Goal: Task Accomplishment & Management: Manage account settings

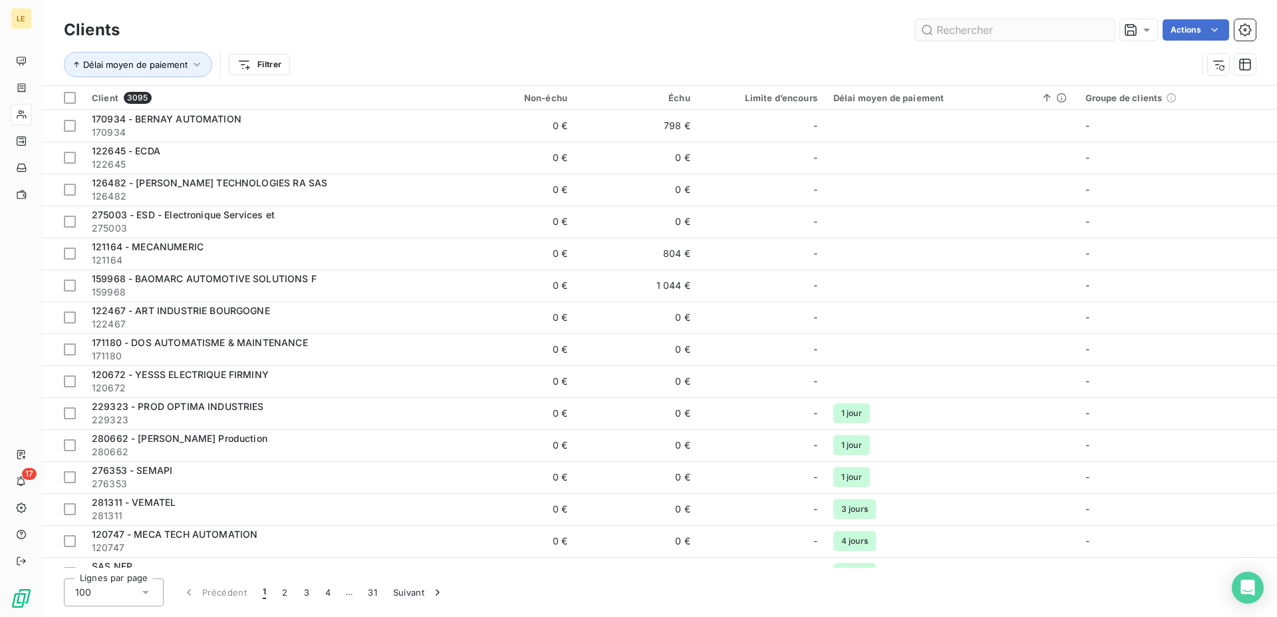
click at [1006, 26] on input "text" at bounding box center [1015, 29] width 200 height 21
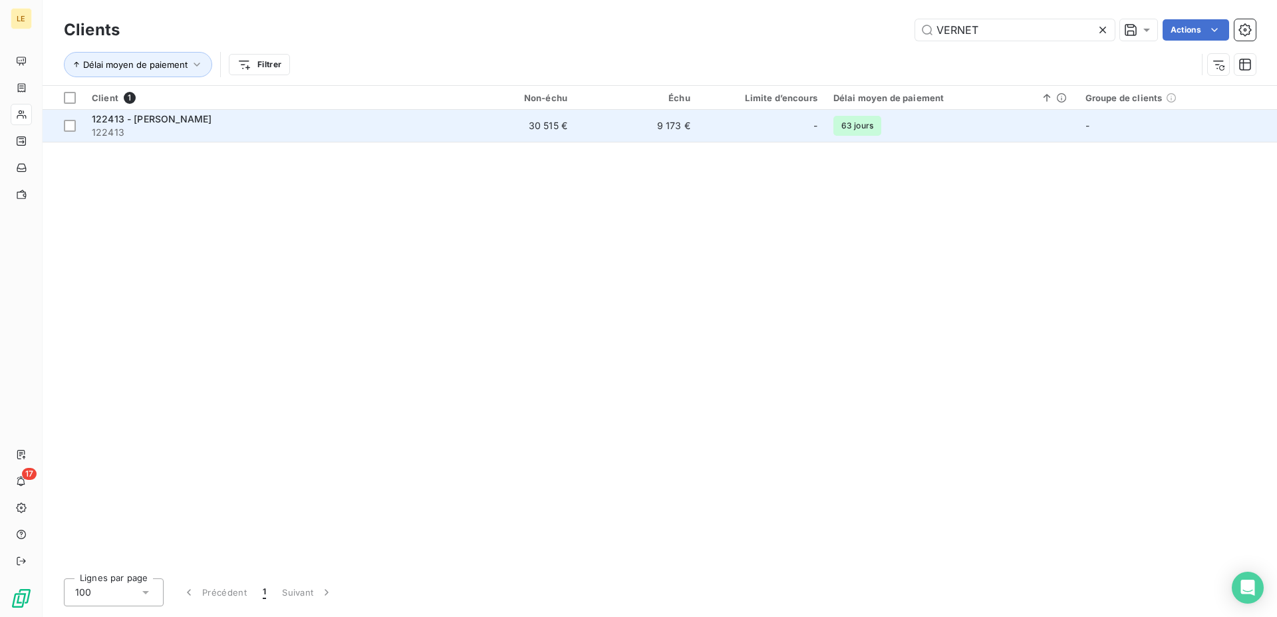
type input "VERNET"
click at [381, 134] on span "122413" at bounding box center [268, 132] width 353 height 13
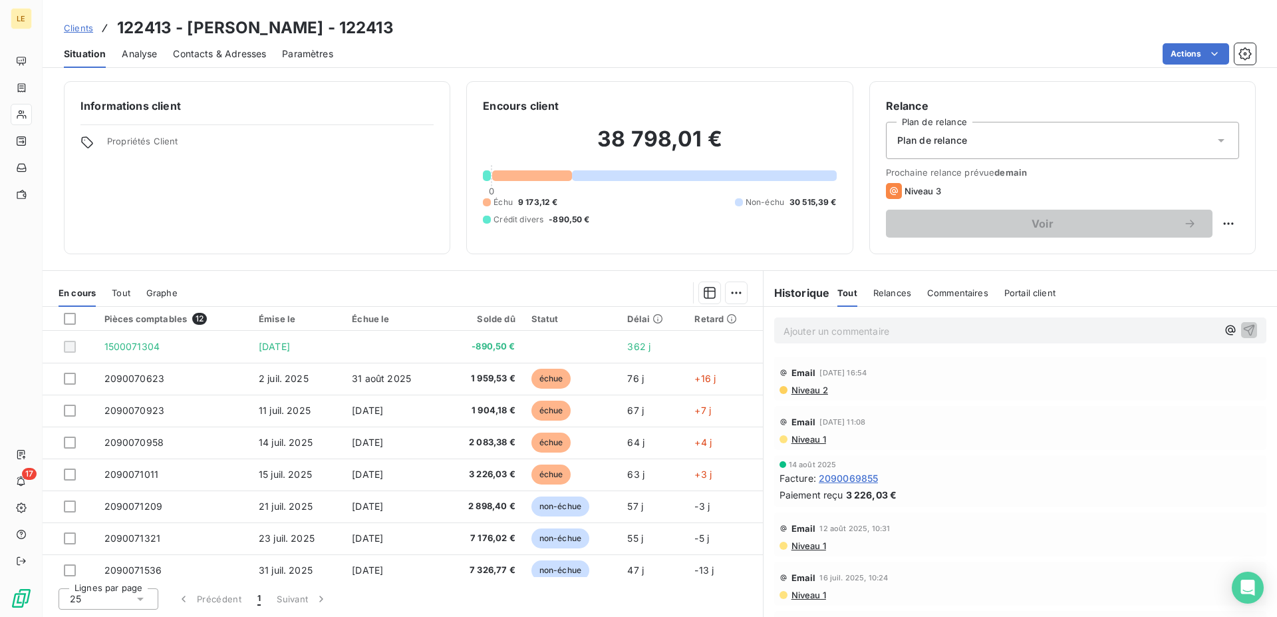
click at [1230, 37] on div "Clients 122413 - [PERSON_NAME] - 122413" at bounding box center [660, 28] width 1235 height 24
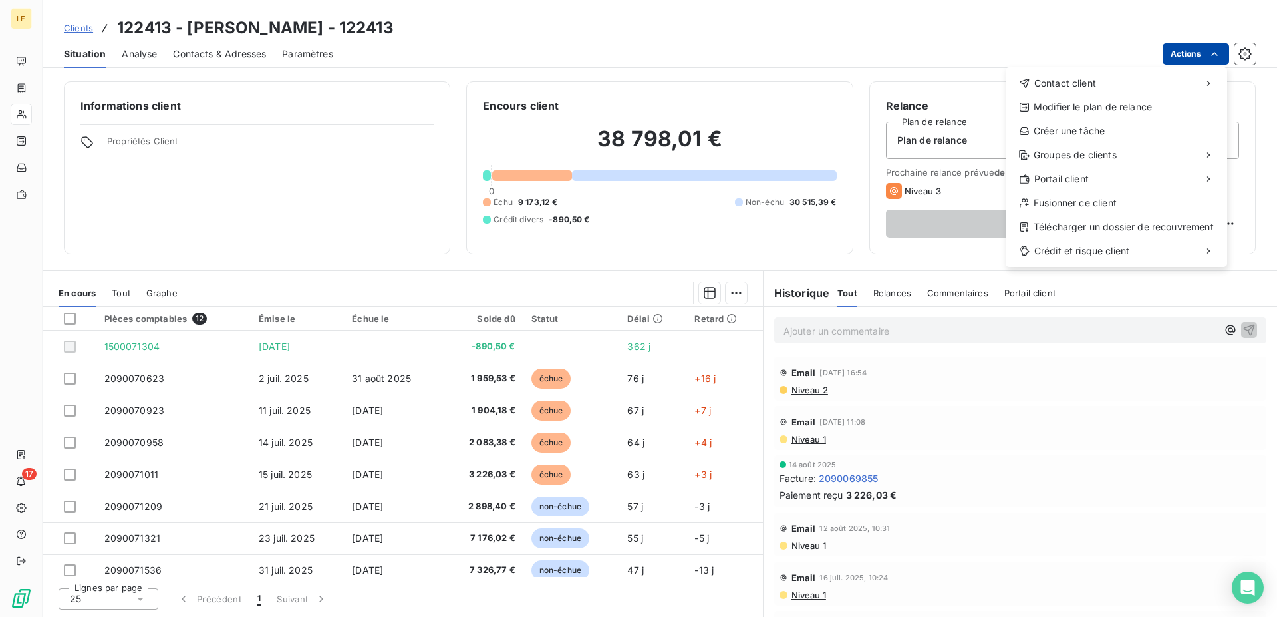
click at [1203, 52] on html "LE 17 Clients 122413 - [PERSON_NAME] - 122413 Situation Analyse Contacts & Adre…" at bounding box center [638, 308] width 1277 height 617
click at [59, 29] on html "LE 17 Clients 122413 - VERNET BEHRINGER - 122413 Situation Analyse Contacts & A…" at bounding box center [638, 308] width 1277 height 617
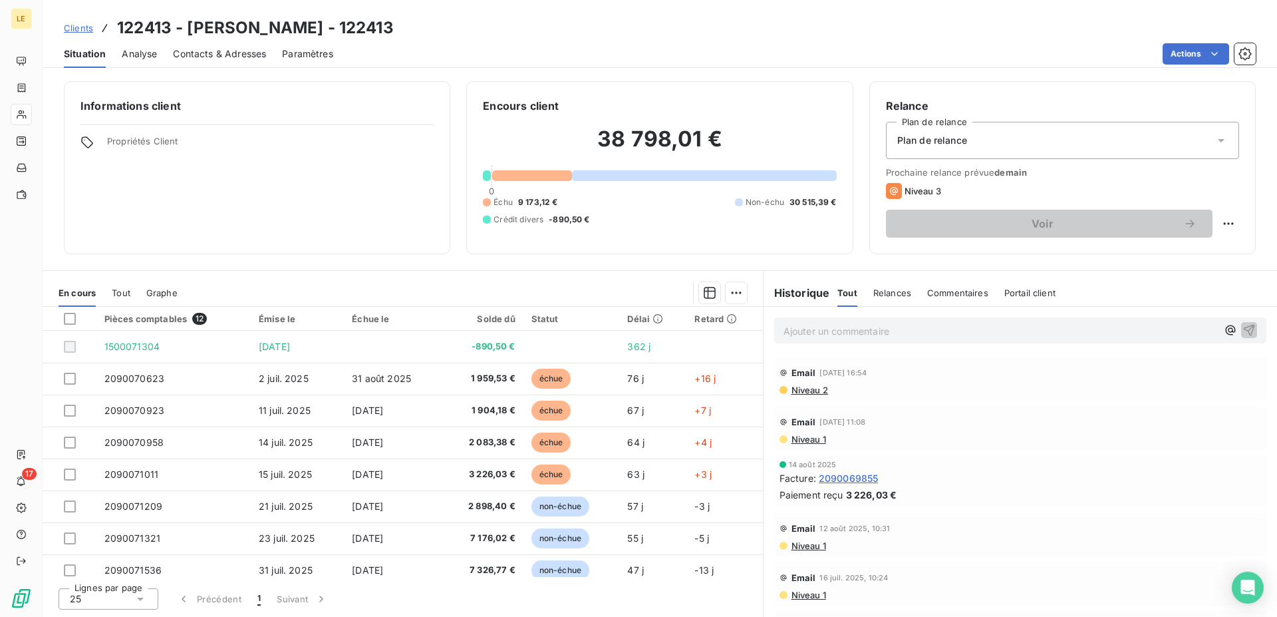
click at [57, 27] on div "Clients 122413 - VERNET BEHRINGER - 122413" at bounding box center [660, 28] width 1235 height 24
click at [68, 31] on span "Clients" at bounding box center [78, 28] width 29 height 11
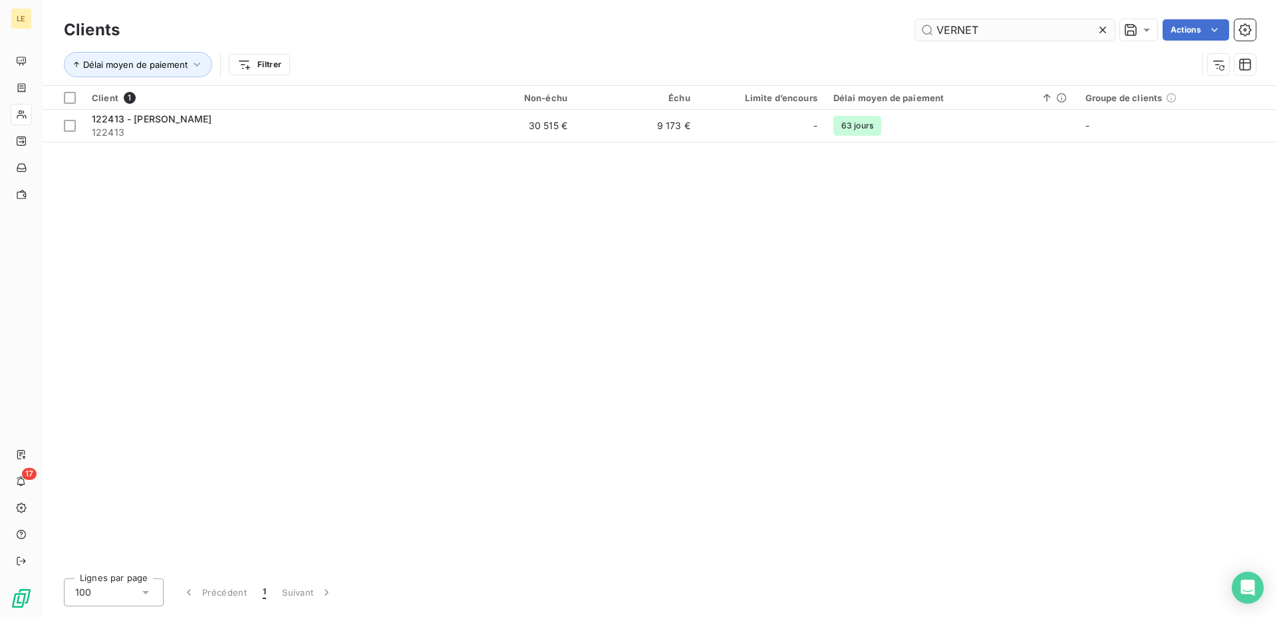
drag, startPoint x: 957, startPoint y: 30, endPoint x: 743, endPoint y: 37, distance: 213.6
click at [915, 37] on input "VERNET" at bounding box center [1015, 29] width 200 height 21
drag, startPoint x: 1042, startPoint y: 21, endPoint x: 768, endPoint y: 34, distance: 275.0
click at [915, 34] on input "VERNET" at bounding box center [1015, 29] width 200 height 21
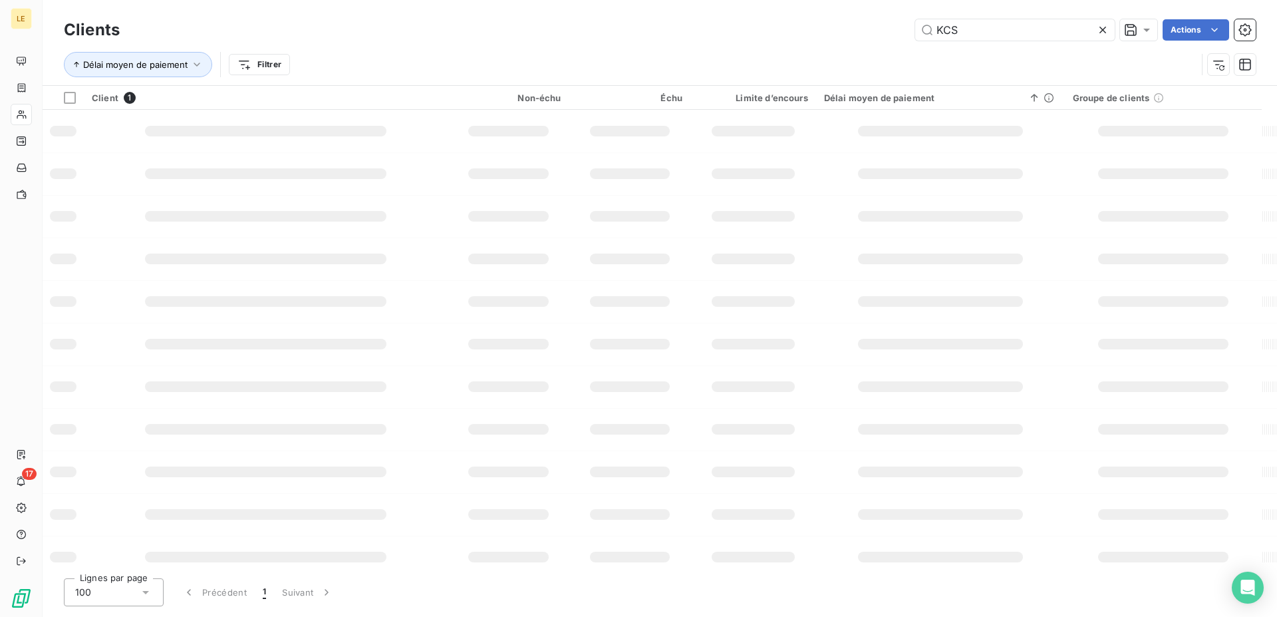
type input "KCS"
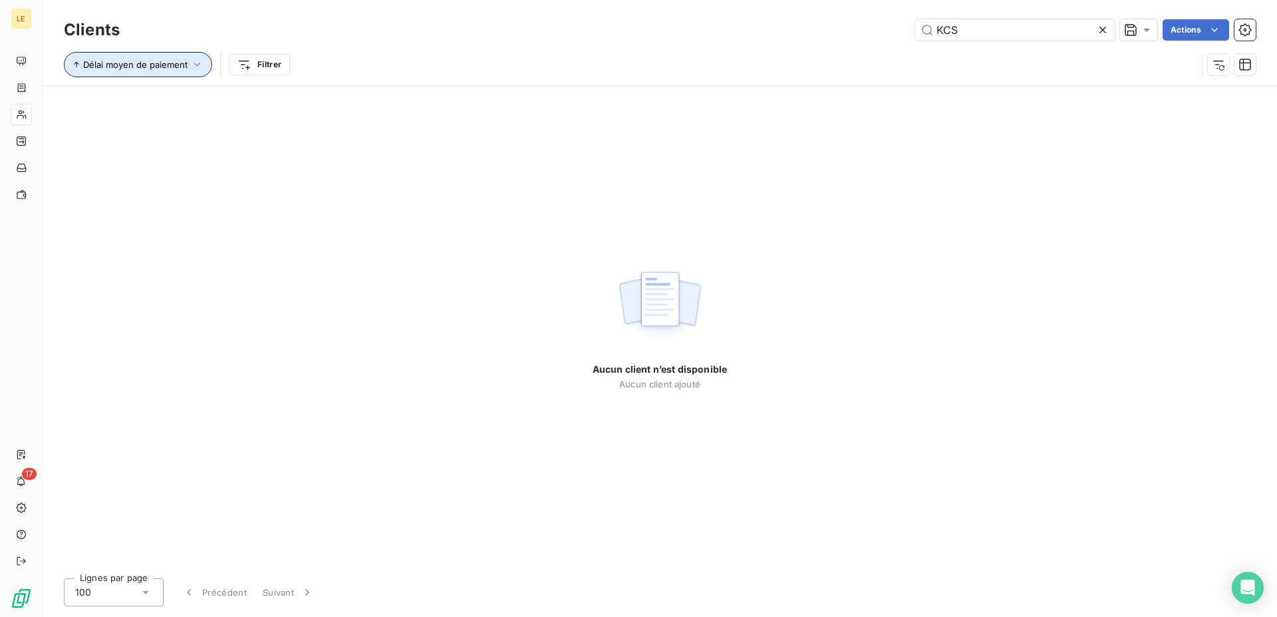
click at [138, 65] on span "Délai moyen de paiement" at bounding box center [135, 64] width 104 height 11
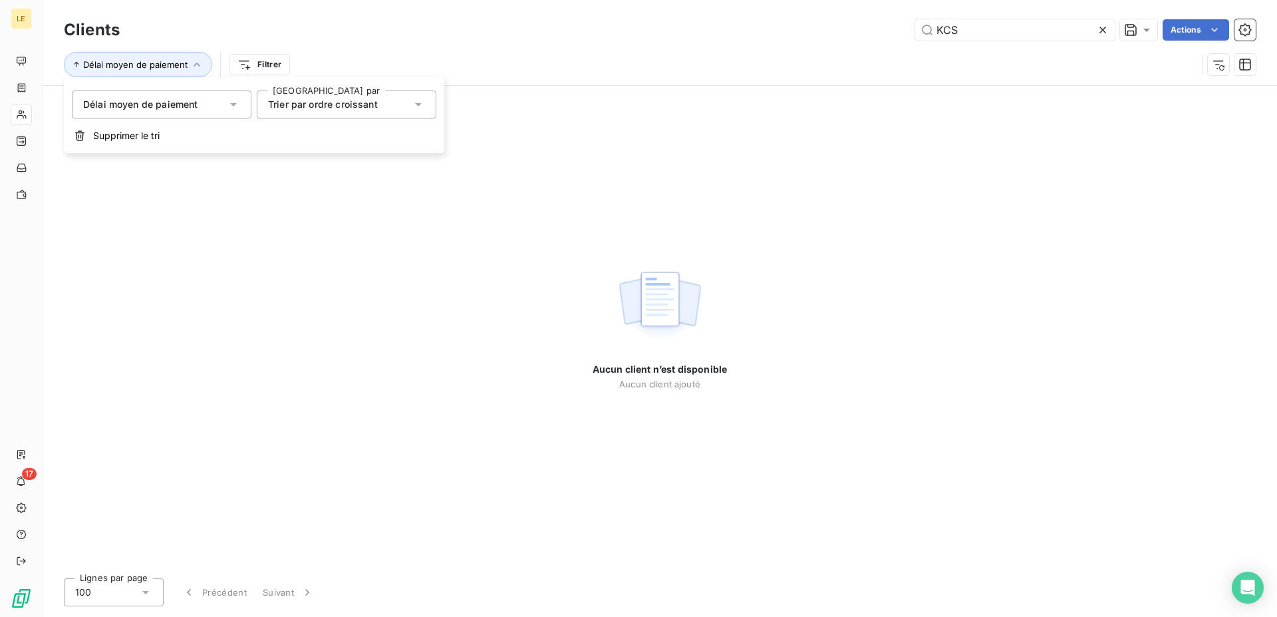
click at [257, 108] on div "Trier par ordre croissant" at bounding box center [347, 104] width 180 height 28
click at [240, 107] on div "Délai moyen de paiement" at bounding box center [162, 104] width 180 height 28
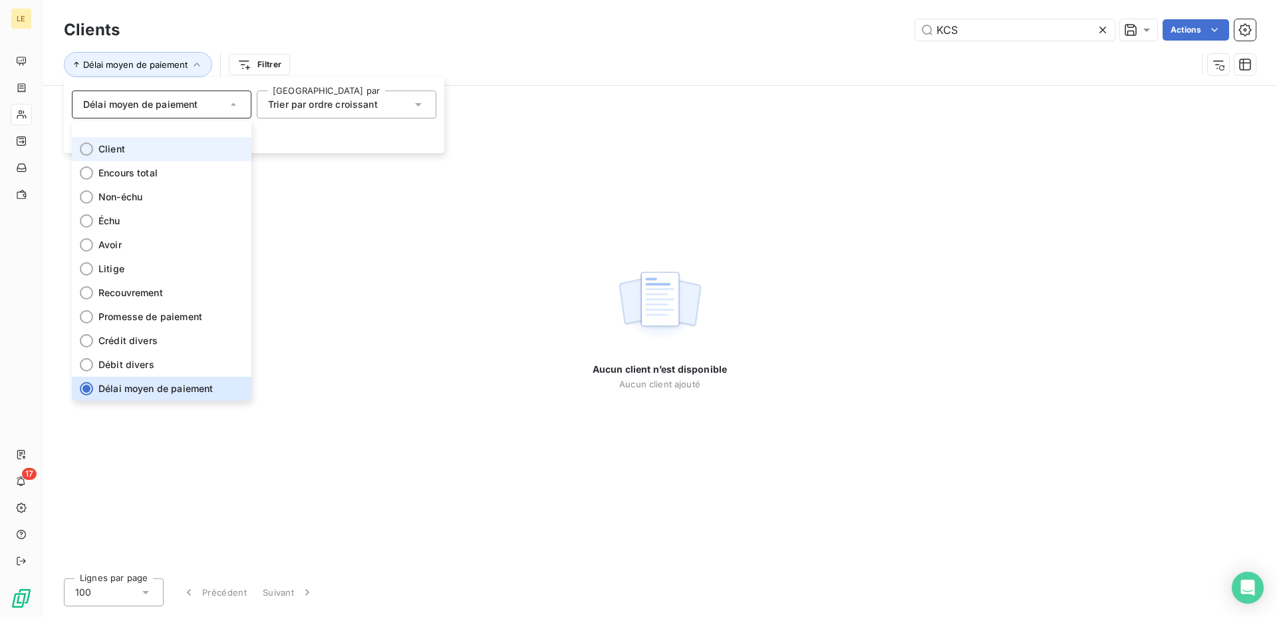
click at [104, 146] on span "Client" at bounding box center [111, 148] width 27 height 13
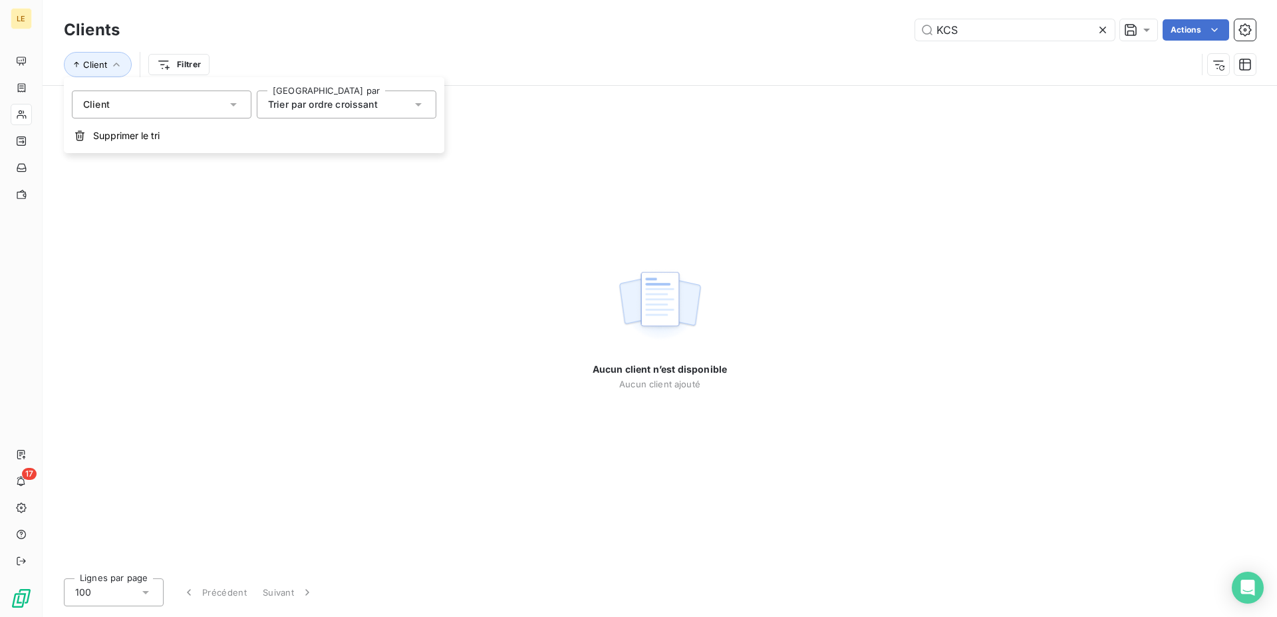
click at [840, 82] on div "Client Filtrer" at bounding box center [660, 64] width 1192 height 41
drag, startPoint x: 953, startPoint y: 29, endPoint x: 817, endPoint y: 39, distance: 136.1
click at [915, 39] on input "KCS" at bounding box center [1015, 29] width 200 height 21
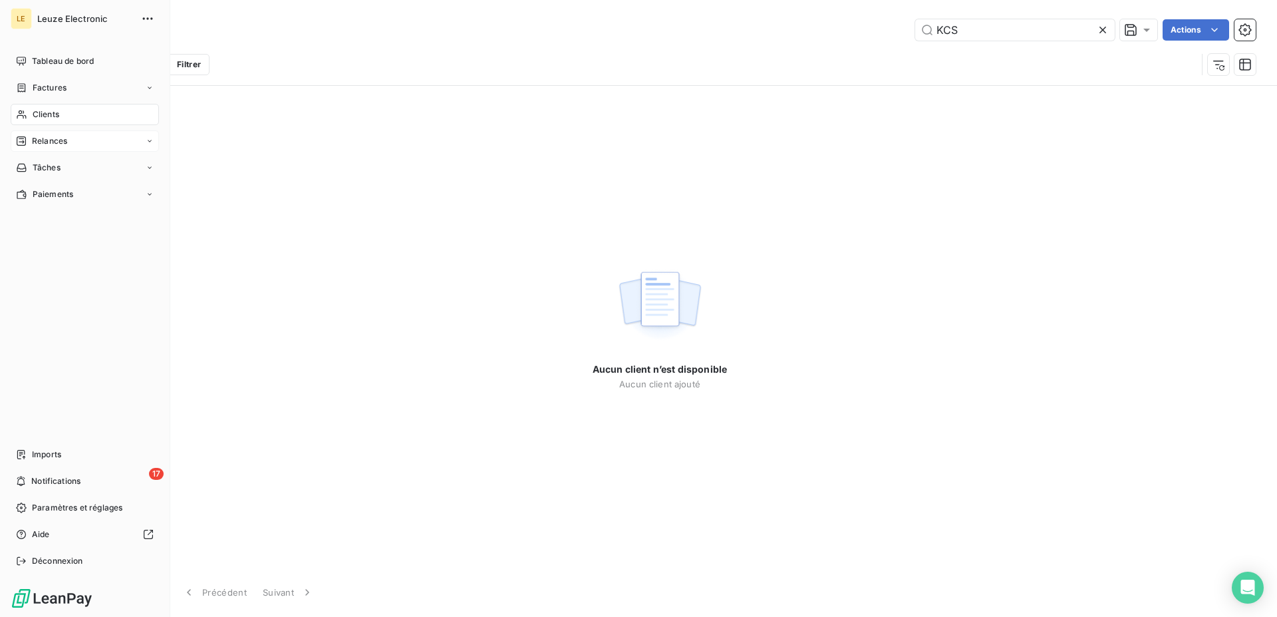
click at [54, 146] on span "Relances" at bounding box center [49, 141] width 35 height 12
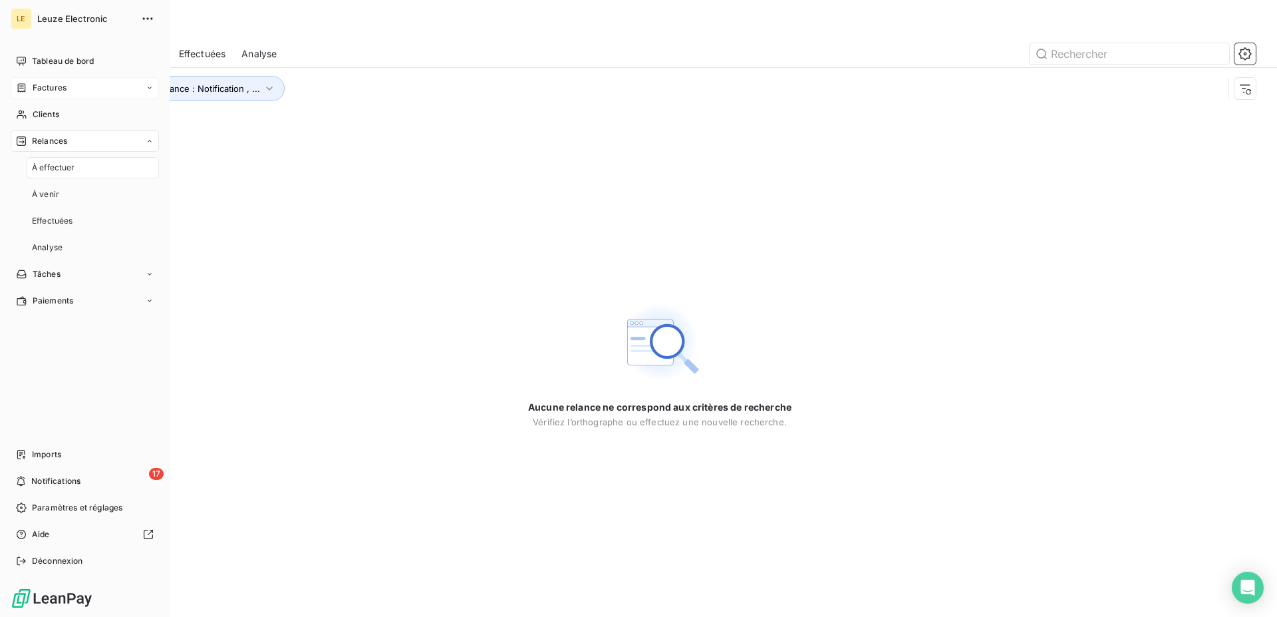
click at [79, 96] on div "Factures" at bounding box center [85, 87] width 148 height 21
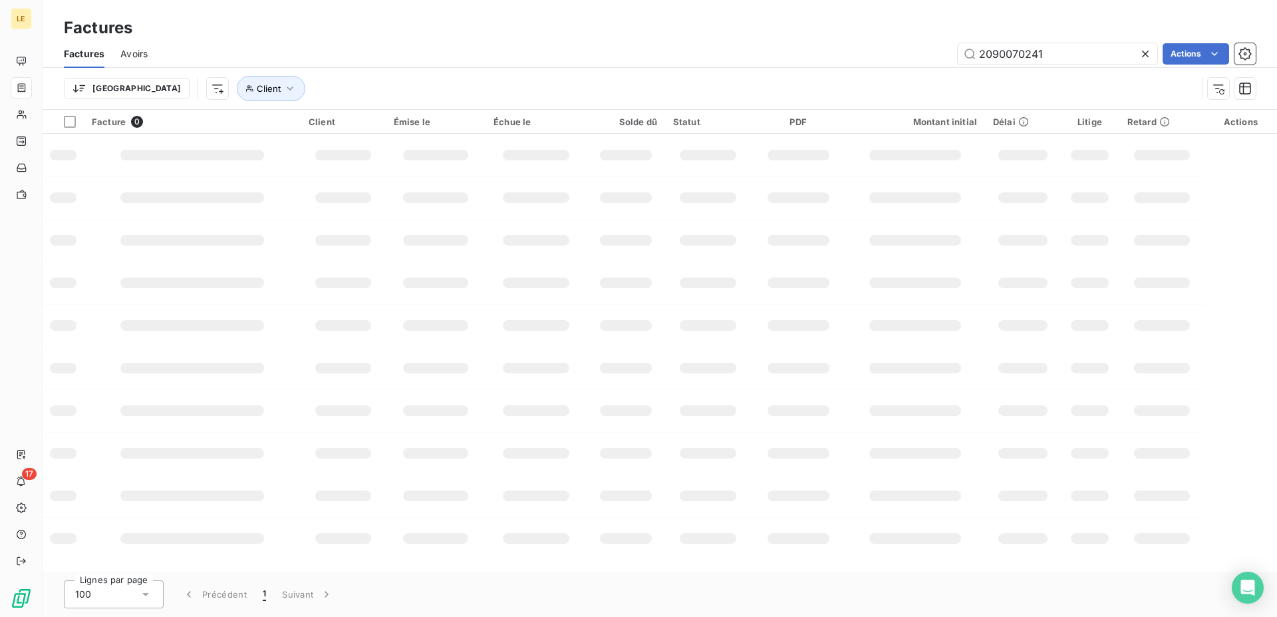
drag, startPoint x: 1066, startPoint y: 41, endPoint x: 906, endPoint y: 46, distance: 160.4
click at [906, 46] on div "Factures Avoirs 2090070241 Actions" at bounding box center [660, 54] width 1235 height 28
click at [1064, 39] on div "Factures" at bounding box center [660, 28] width 1235 height 24
drag, startPoint x: 1050, startPoint y: 54, endPoint x: 643, endPoint y: 53, distance: 406.4
click at [958, 55] on input "2090070241" at bounding box center [1058, 53] width 200 height 21
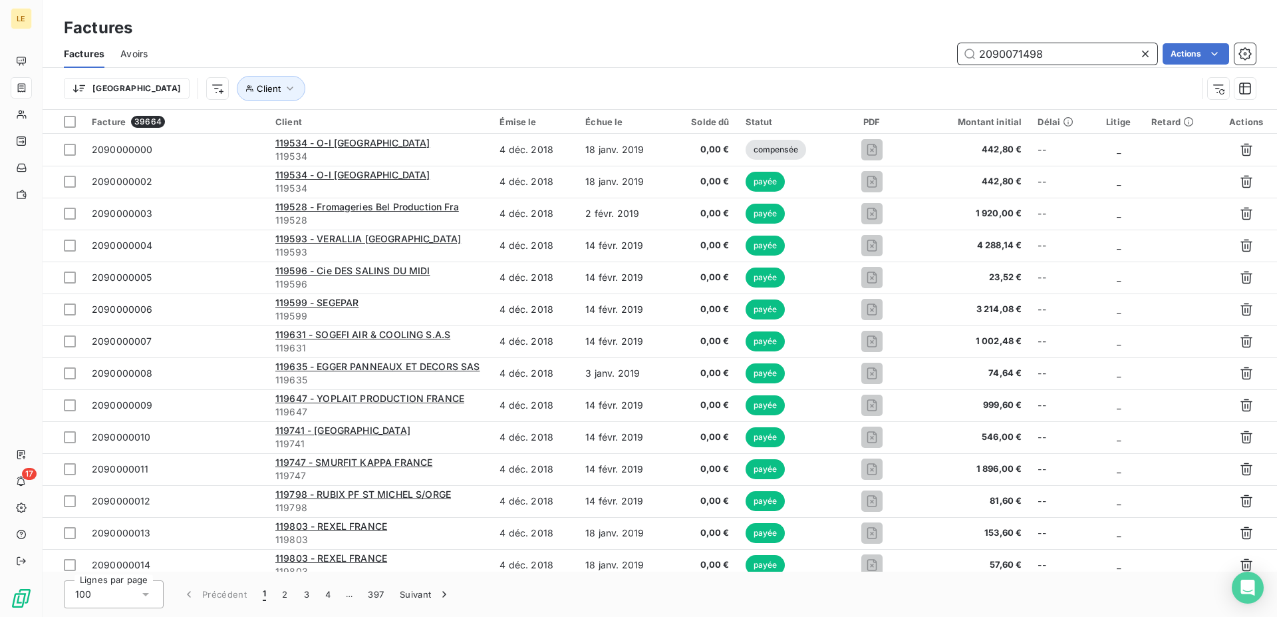
type input "2090071498"
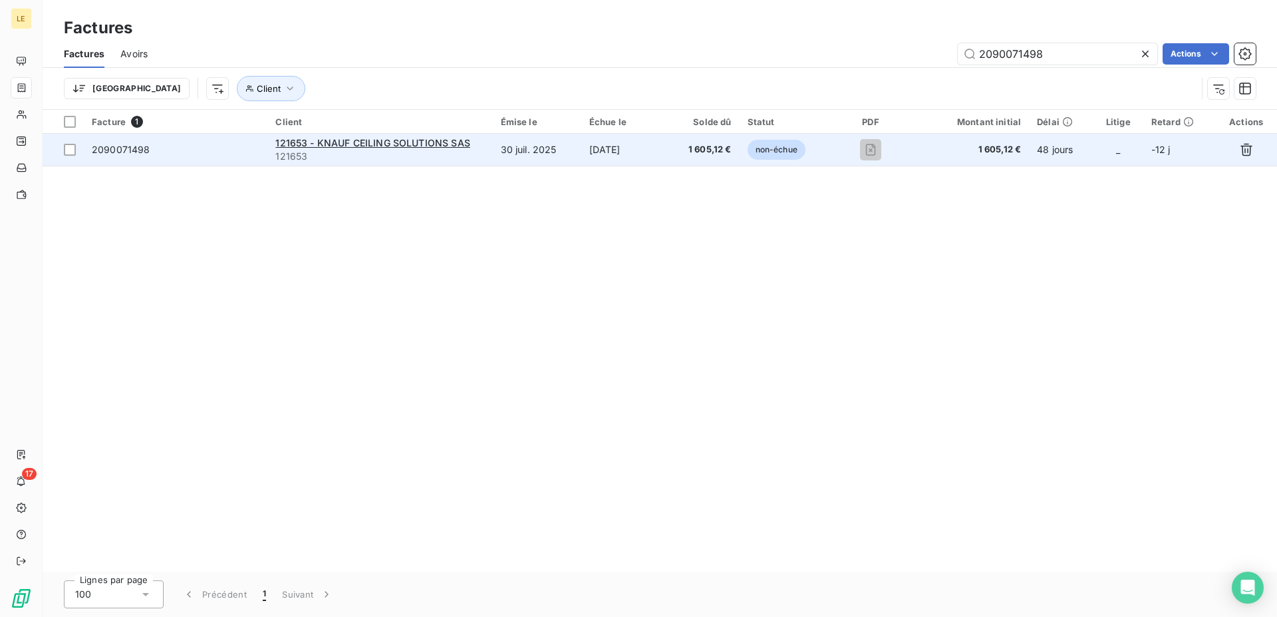
click at [572, 156] on td "30 juil. 2025" at bounding box center [537, 150] width 88 height 32
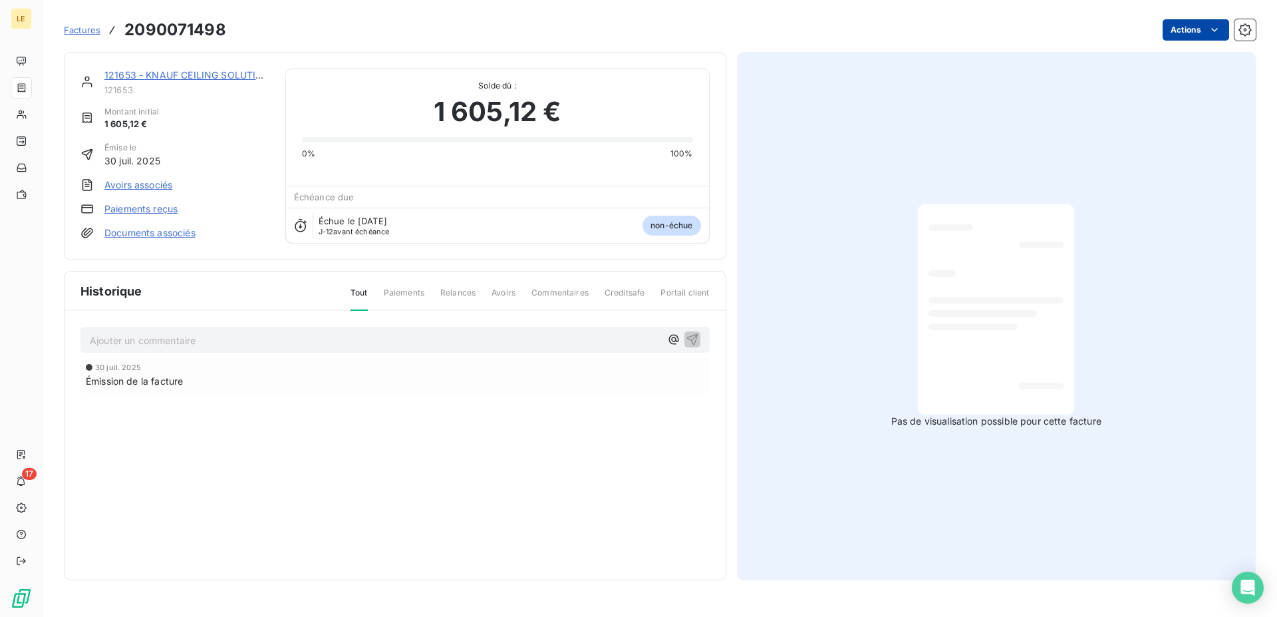
click at [1171, 23] on html "LE 17 Factures 2090071498 Actions 121653 - KNAUF CEILING SOLUTIONS SAS 121653 M…" at bounding box center [638, 308] width 1277 height 617
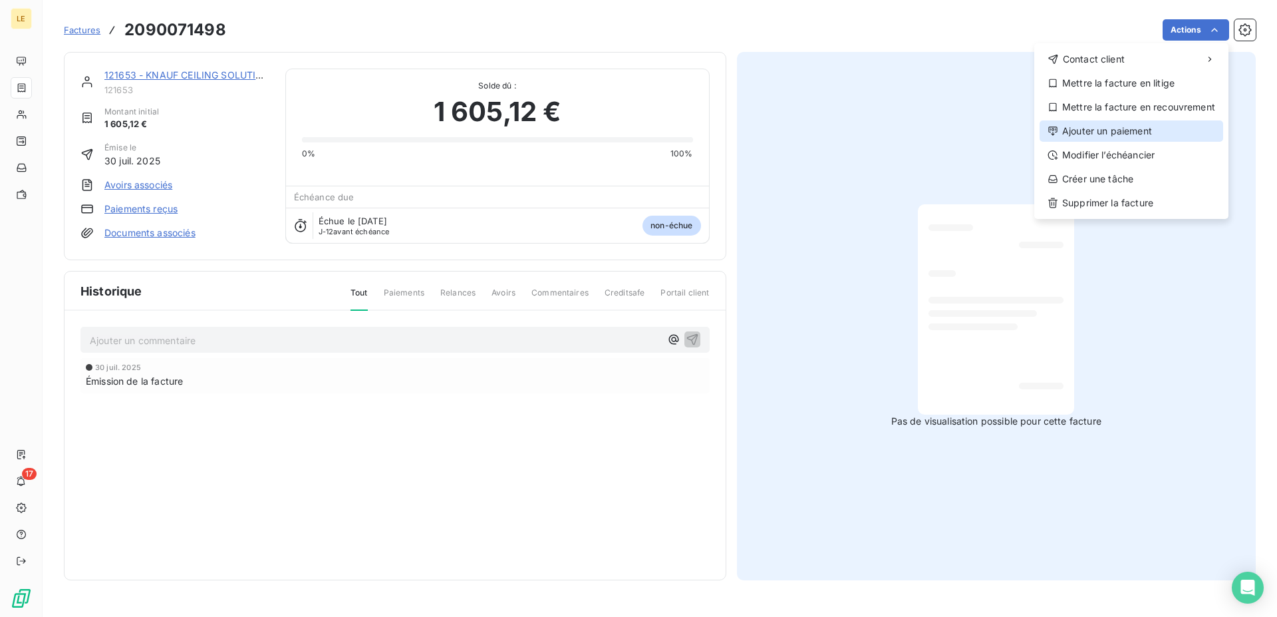
click at [1081, 130] on div "Ajouter un paiement" at bounding box center [1132, 130] width 184 height 21
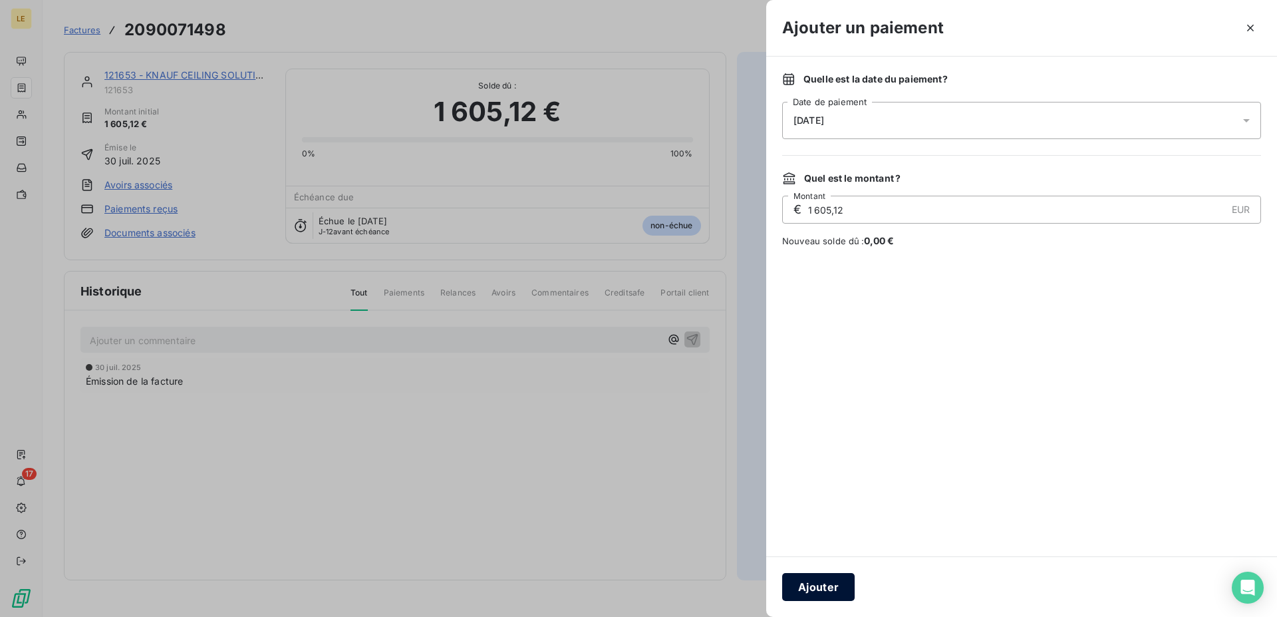
click at [817, 587] on button "Ajouter" at bounding box center [818, 587] width 73 height 28
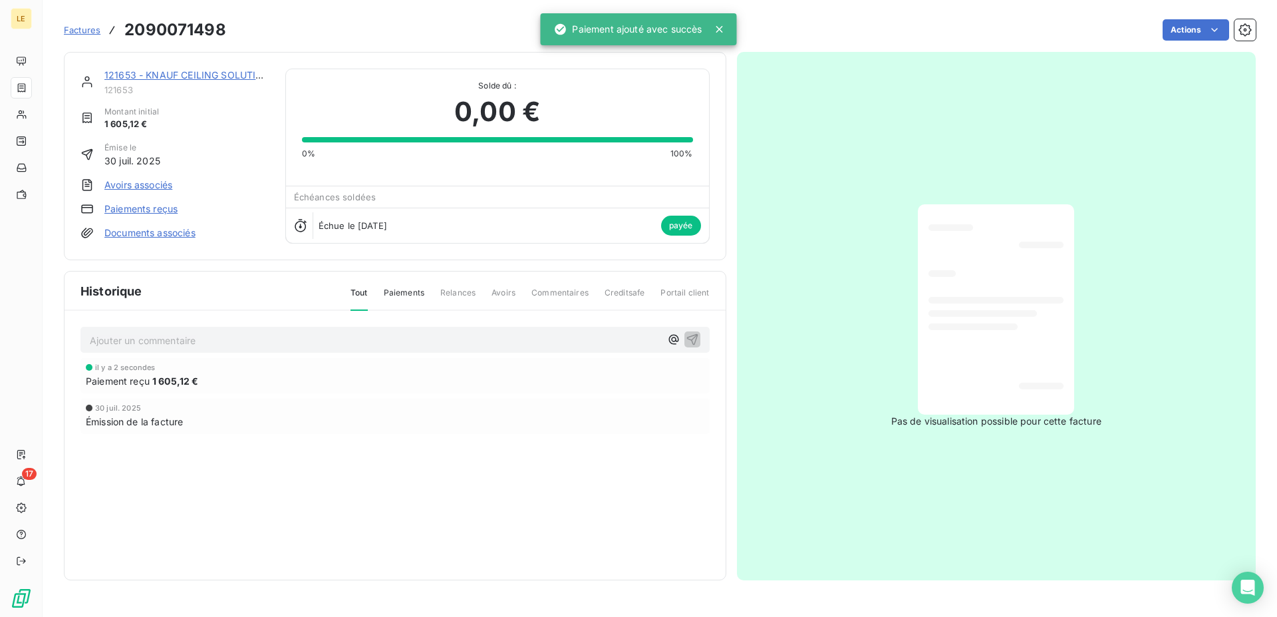
drag, startPoint x: 75, startPoint y: 25, endPoint x: 88, endPoint y: 27, distance: 13.6
click at [76, 25] on link "Factures" at bounding box center [82, 29] width 37 height 13
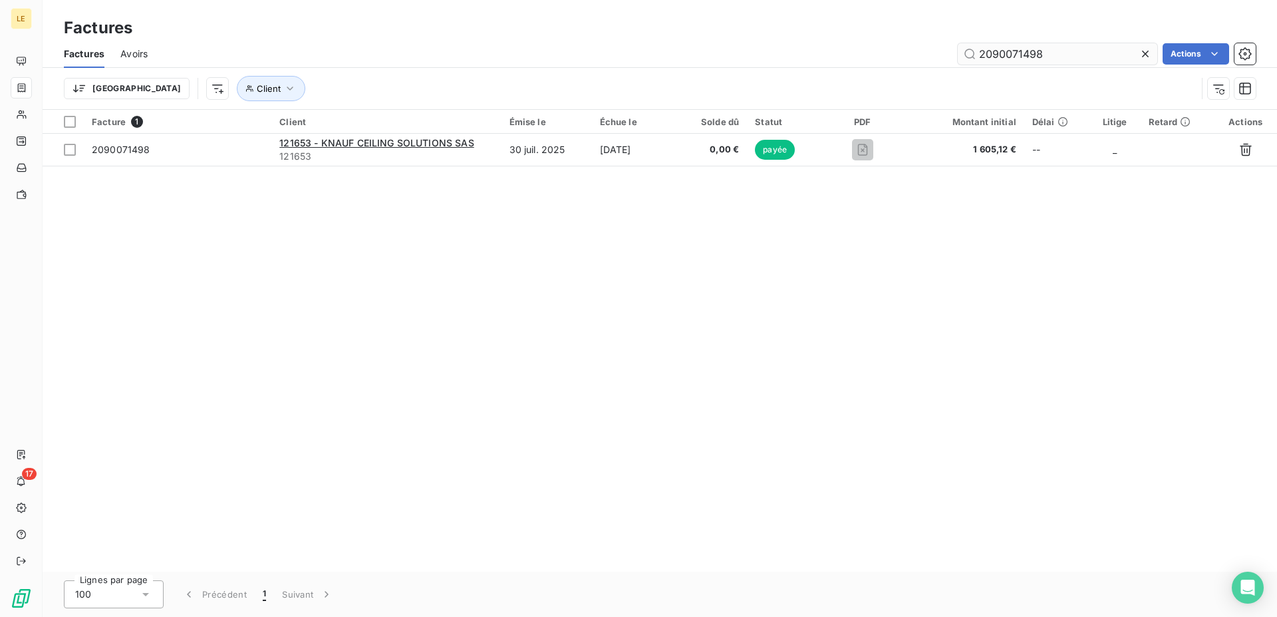
drag, startPoint x: 1043, startPoint y: 55, endPoint x: 1013, endPoint y: 53, distance: 30.0
click at [1013, 53] on input "2090071498" at bounding box center [1058, 53] width 200 height 21
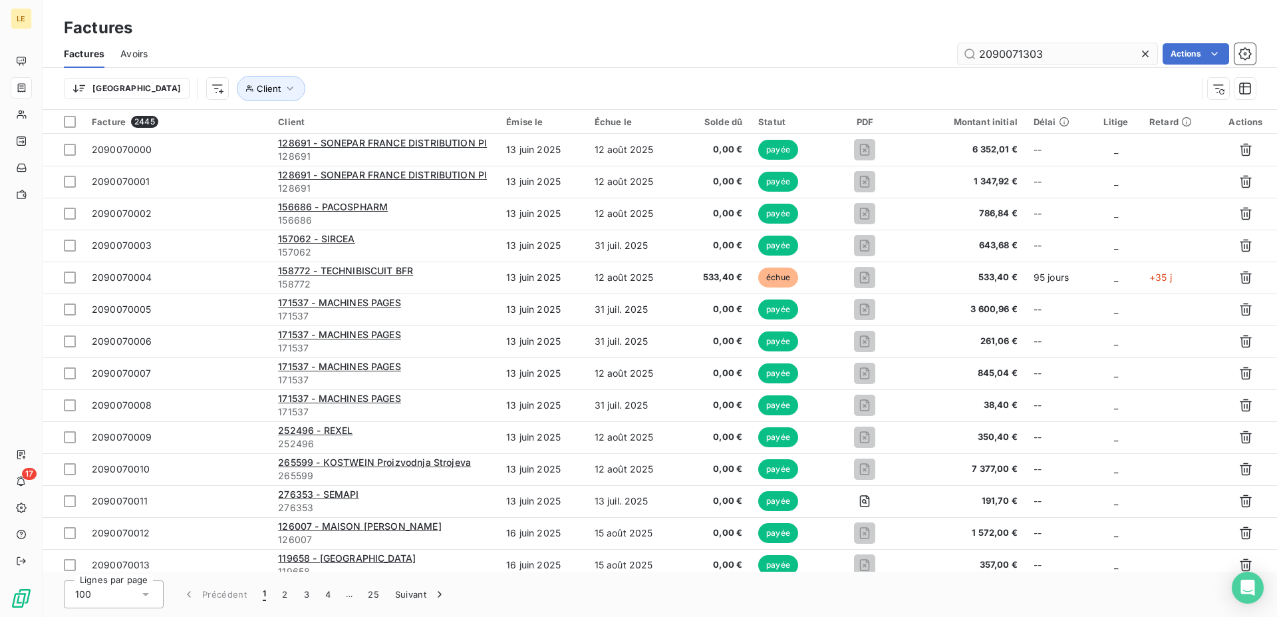
type input "2090071303"
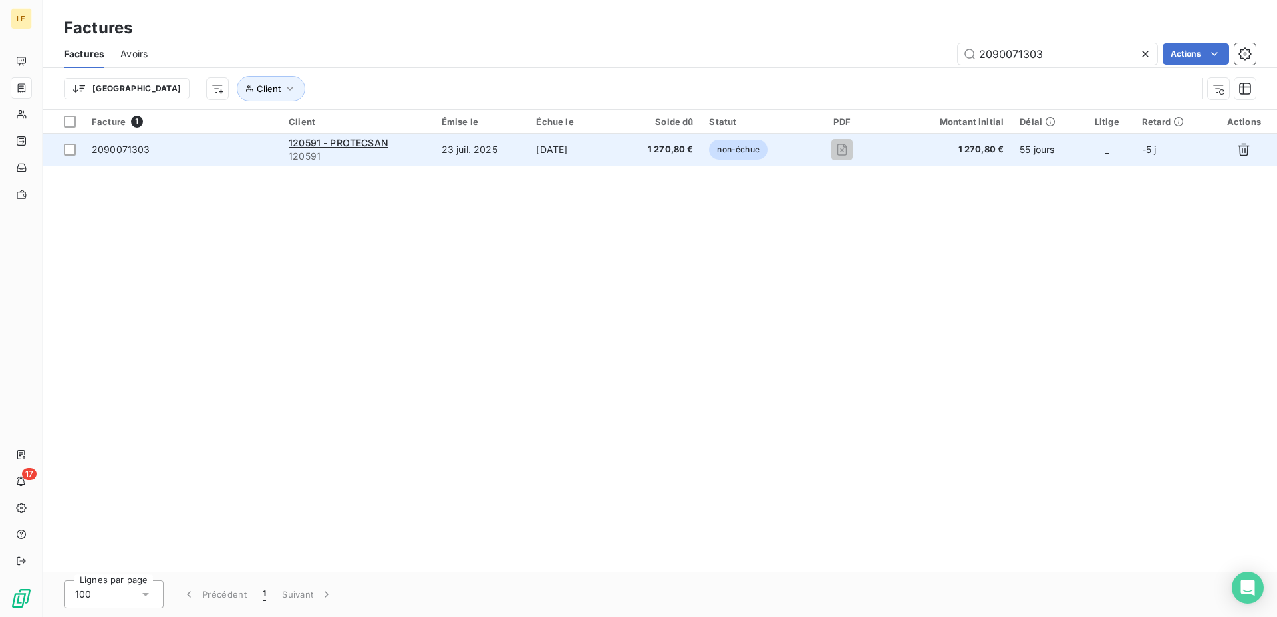
click at [585, 146] on td "21 sept. 2025" at bounding box center [574, 150] width 92 height 32
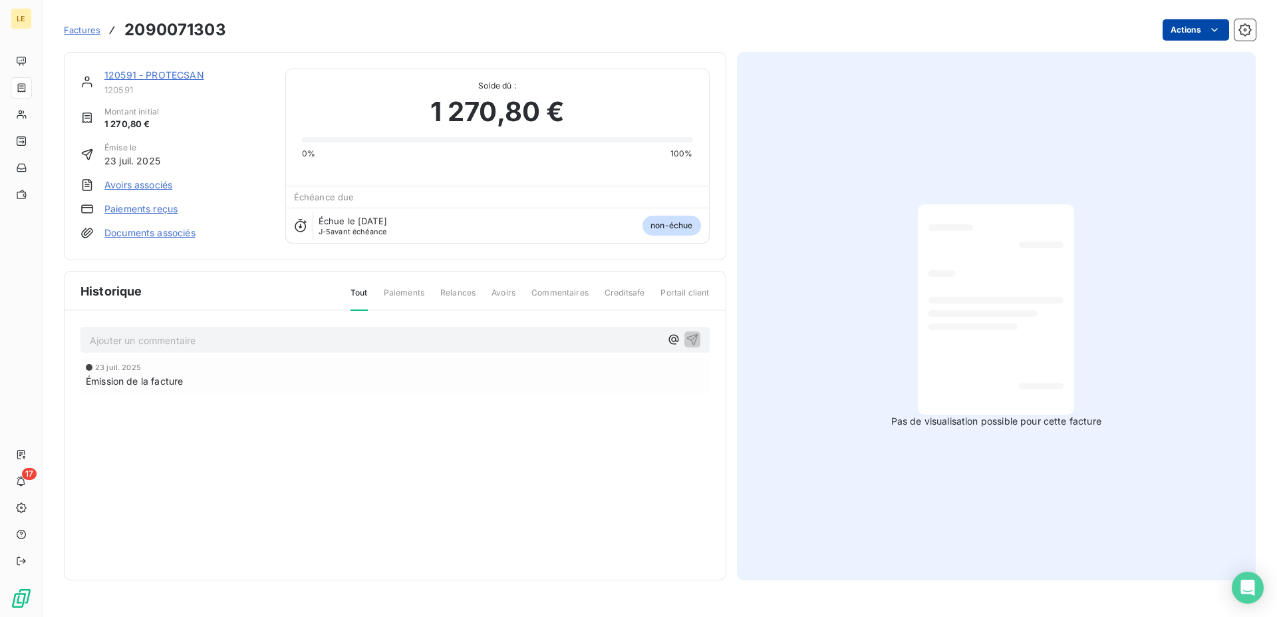
click at [1220, 28] on html "LE 17 Factures 2090071303 Actions 120591 - PROTECSAN 120591 Montant initial 1 2…" at bounding box center [638, 308] width 1277 height 617
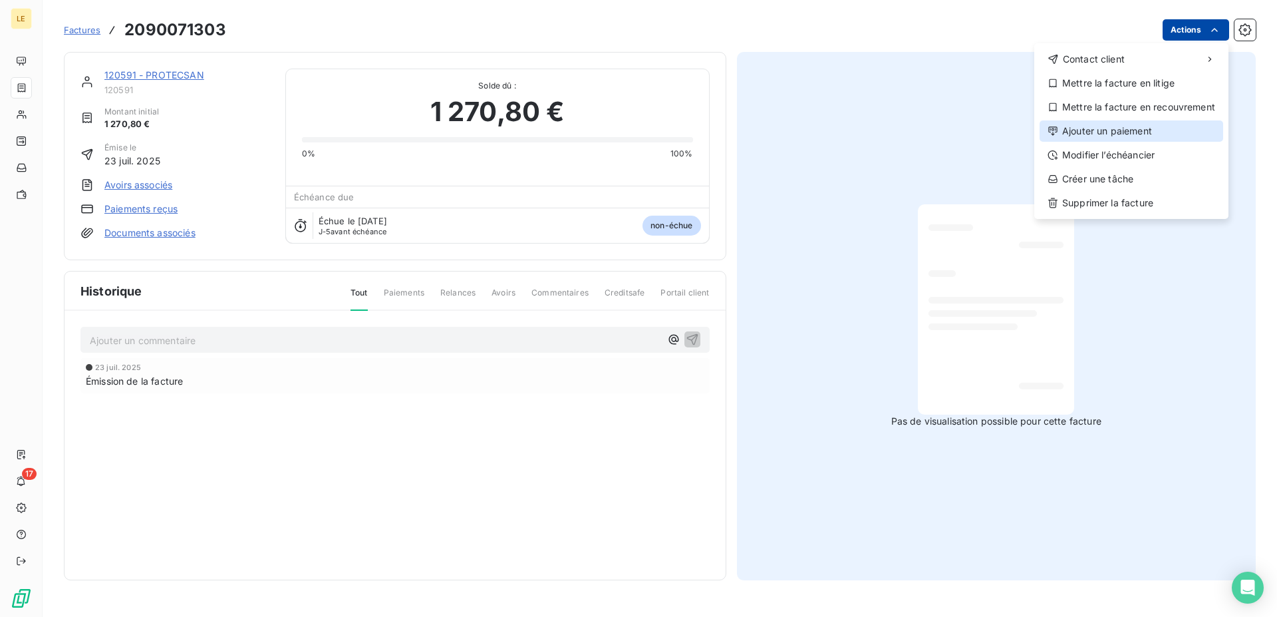
click at [1118, 128] on div "Ajouter un paiement" at bounding box center [1132, 130] width 184 height 21
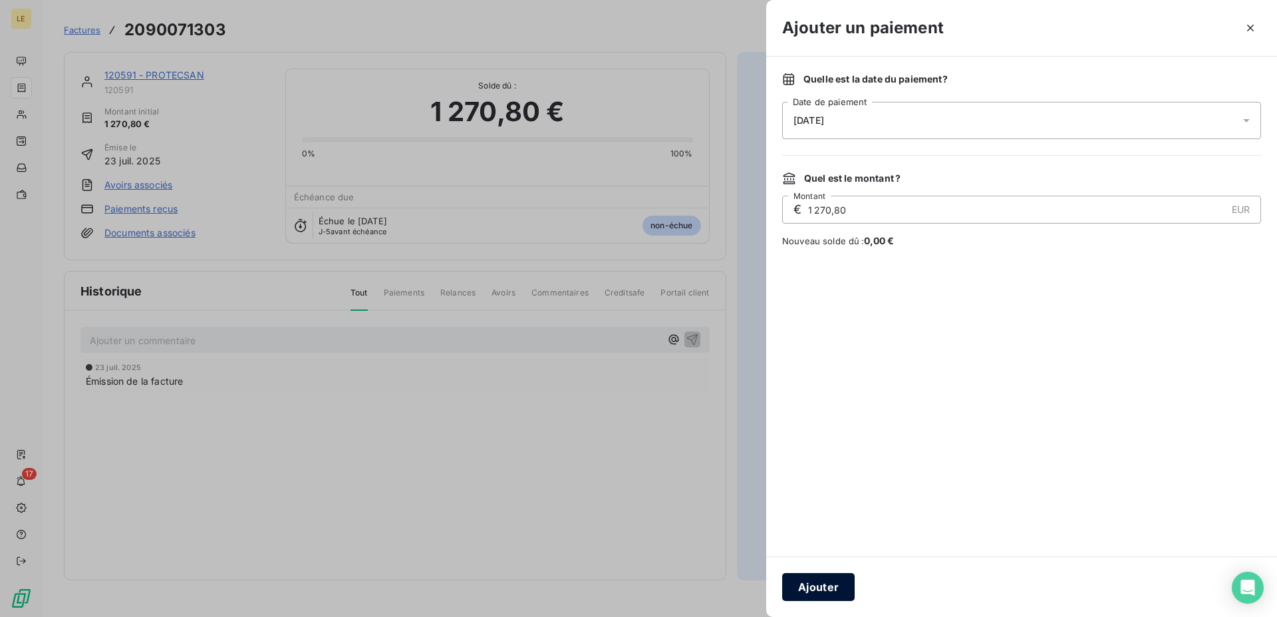
click at [810, 589] on button "Ajouter" at bounding box center [818, 587] width 73 height 28
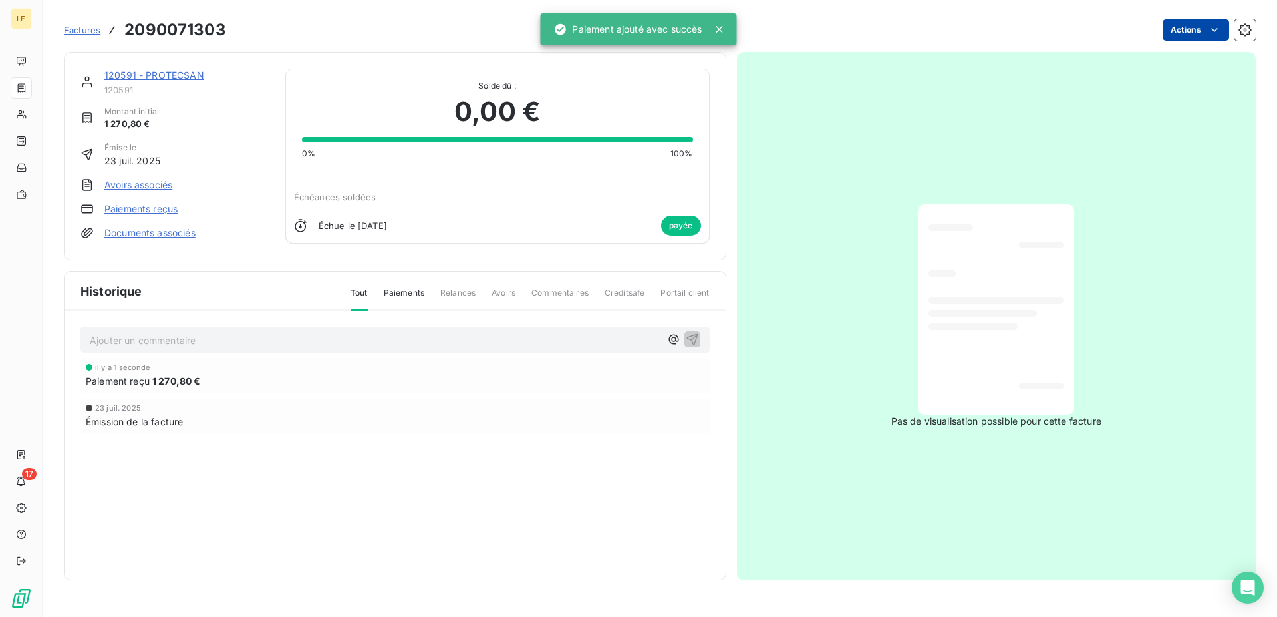
click at [86, 31] on span "Factures" at bounding box center [82, 30] width 37 height 11
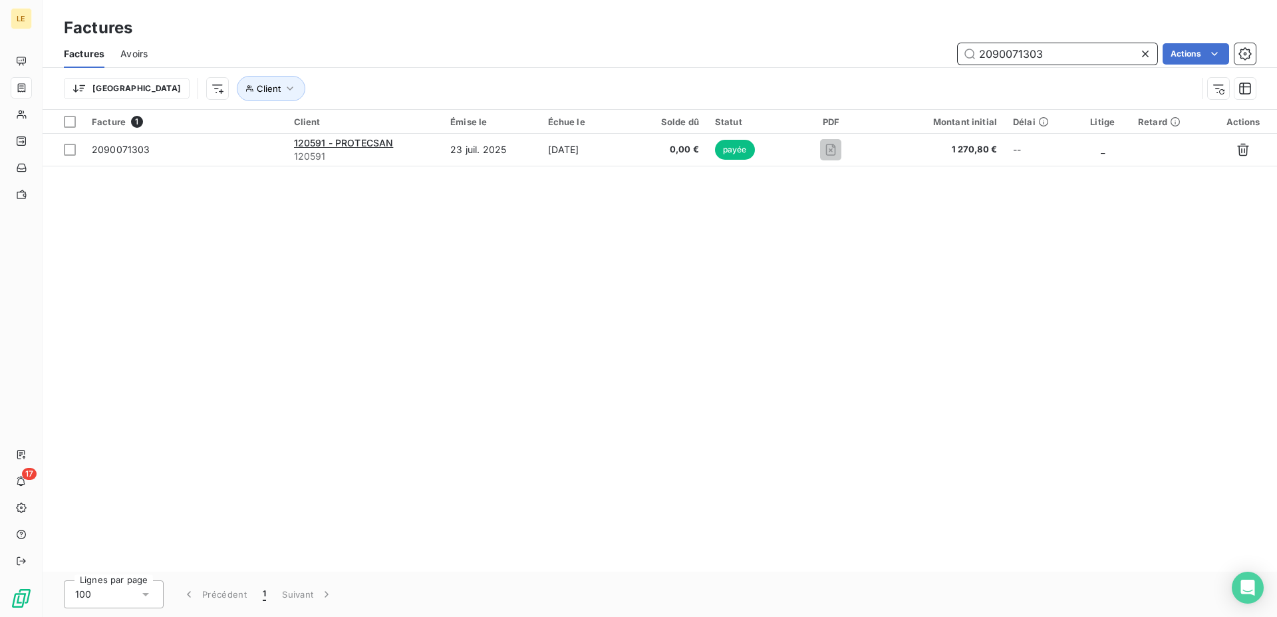
drag, startPoint x: 1013, startPoint y: 56, endPoint x: 1276, endPoint y: 46, distance: 262.9
click at [1157, 56] on input "2090071303" at bounding box center [1058, 53] width 200 height 21
type input "2090071207"
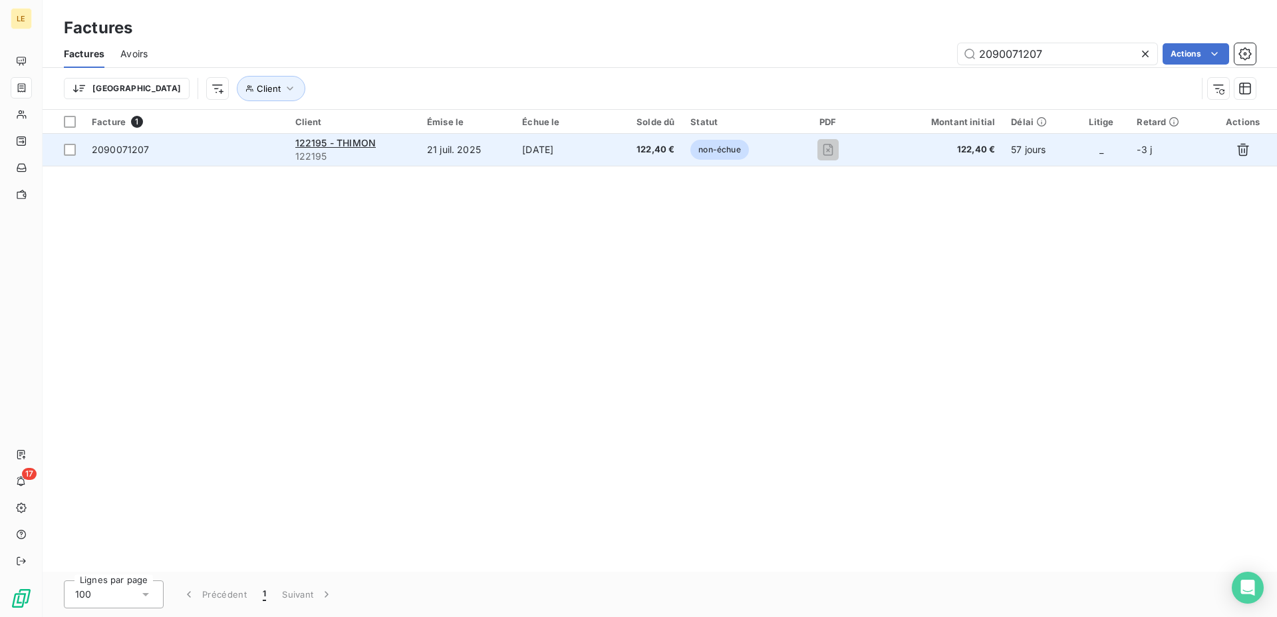
click at [890, 162] on td "122,40 €" at bounding box center [937, 150] width 131 height 32
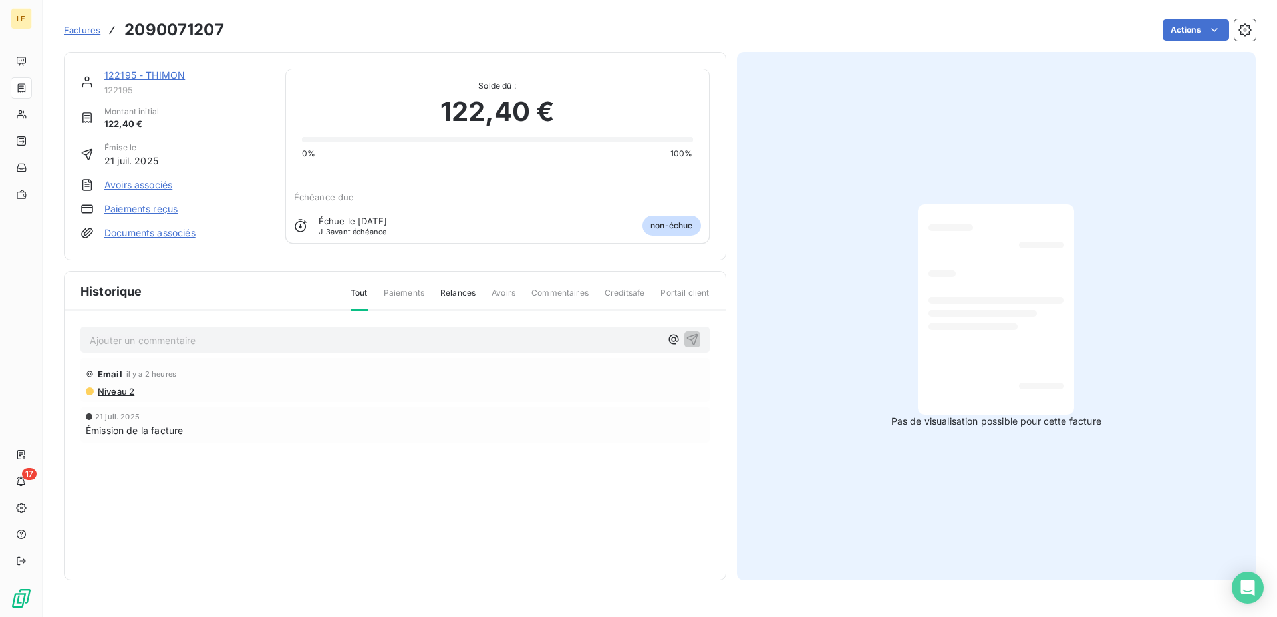
click at [155, 76] on link "122195 - THIMON" at bounding box center [144, 74] width 80 height 11
